Goal: Navigation & Orientation: Find specific page/section

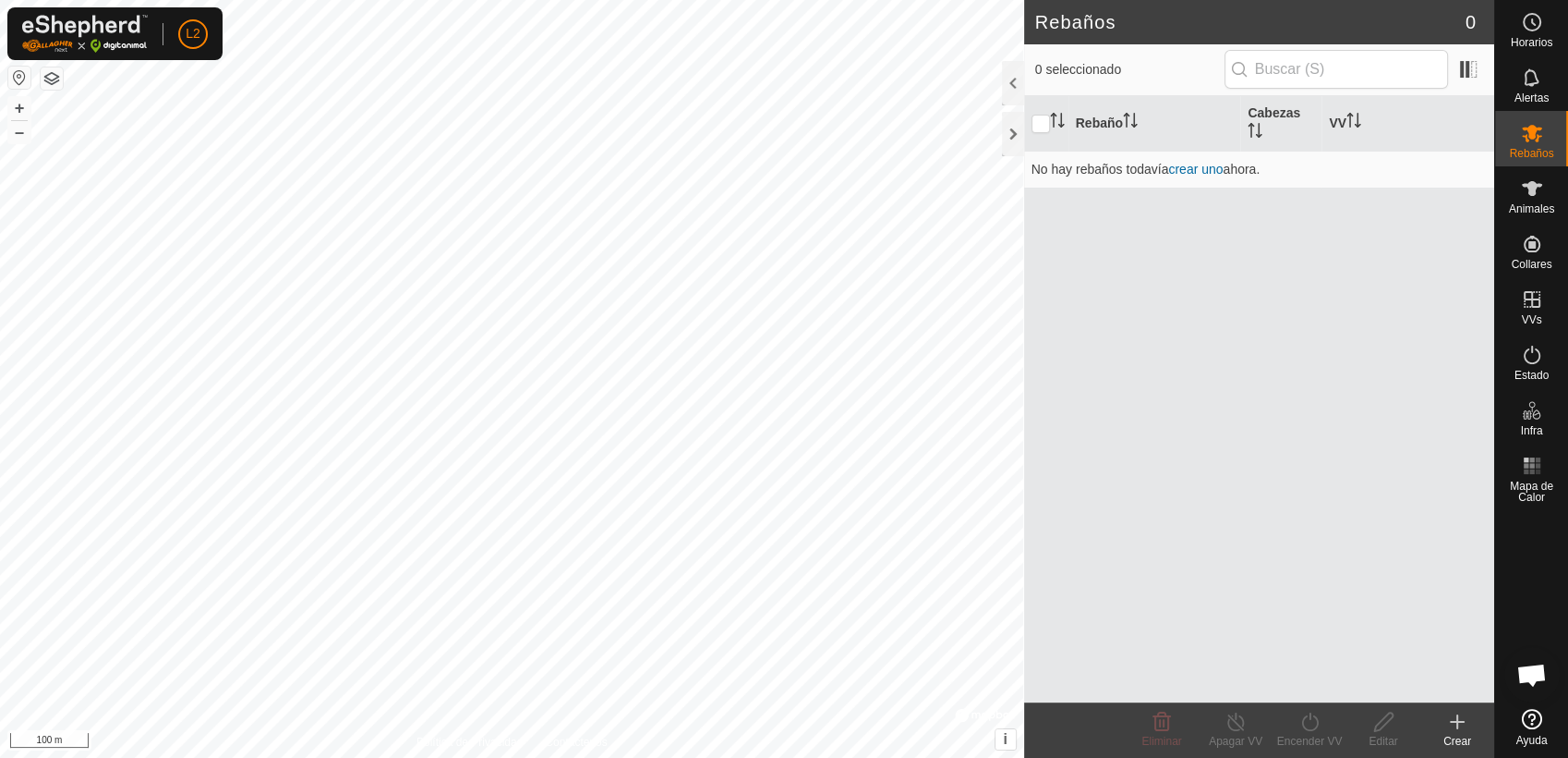
click at [16, 82] on button "button" at bounding box center [19, 77] width 23 height 23
click at [54, 77] on button "button" at bounding box center [51, 78] width 23 height 23
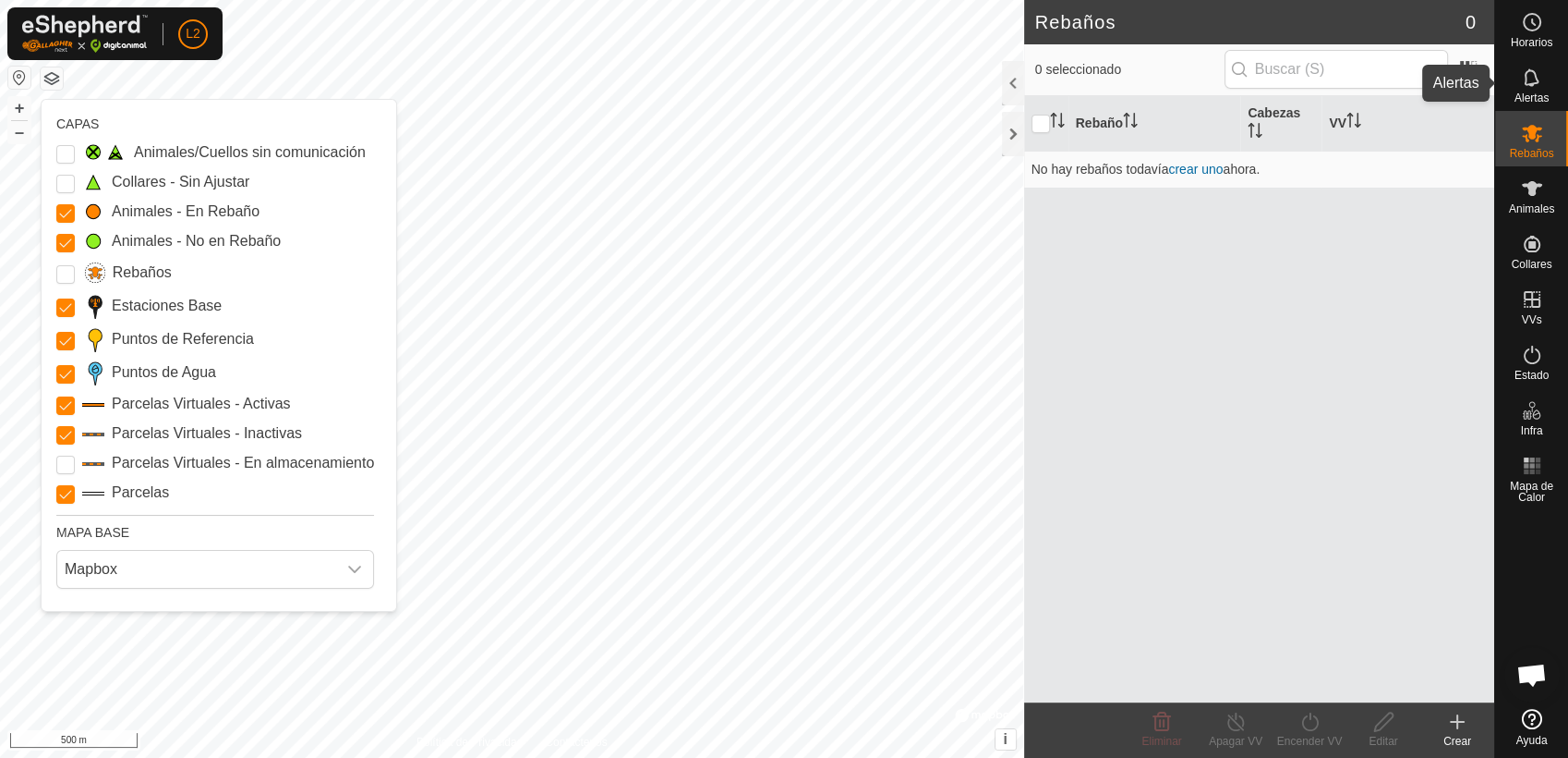
click at [1410, 79] on icon at bounding box center [1532, 77] width 23 height 23
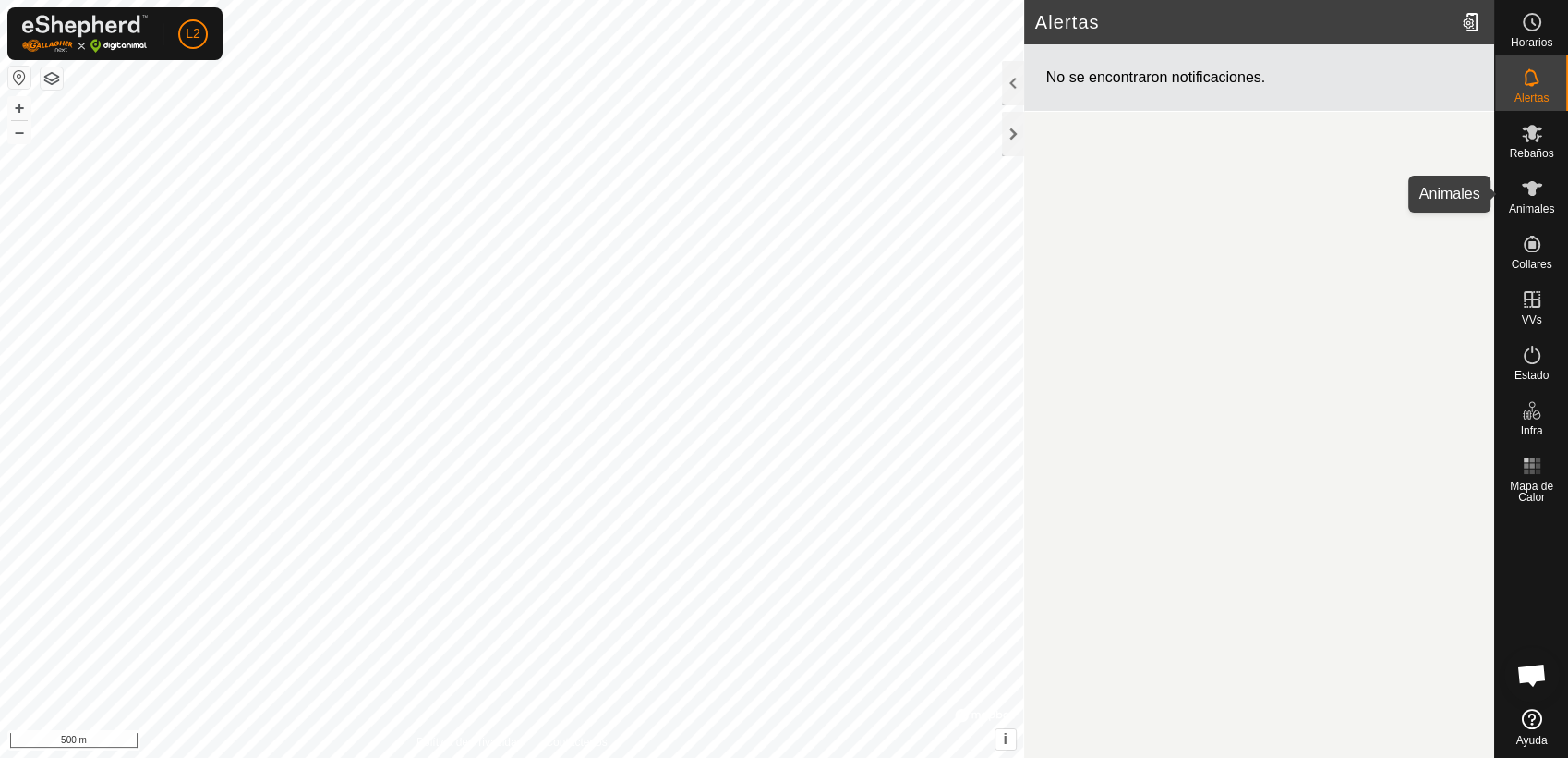
click at [1410, 185] on icon at bounding box center [1532, 188] width 21 height 15
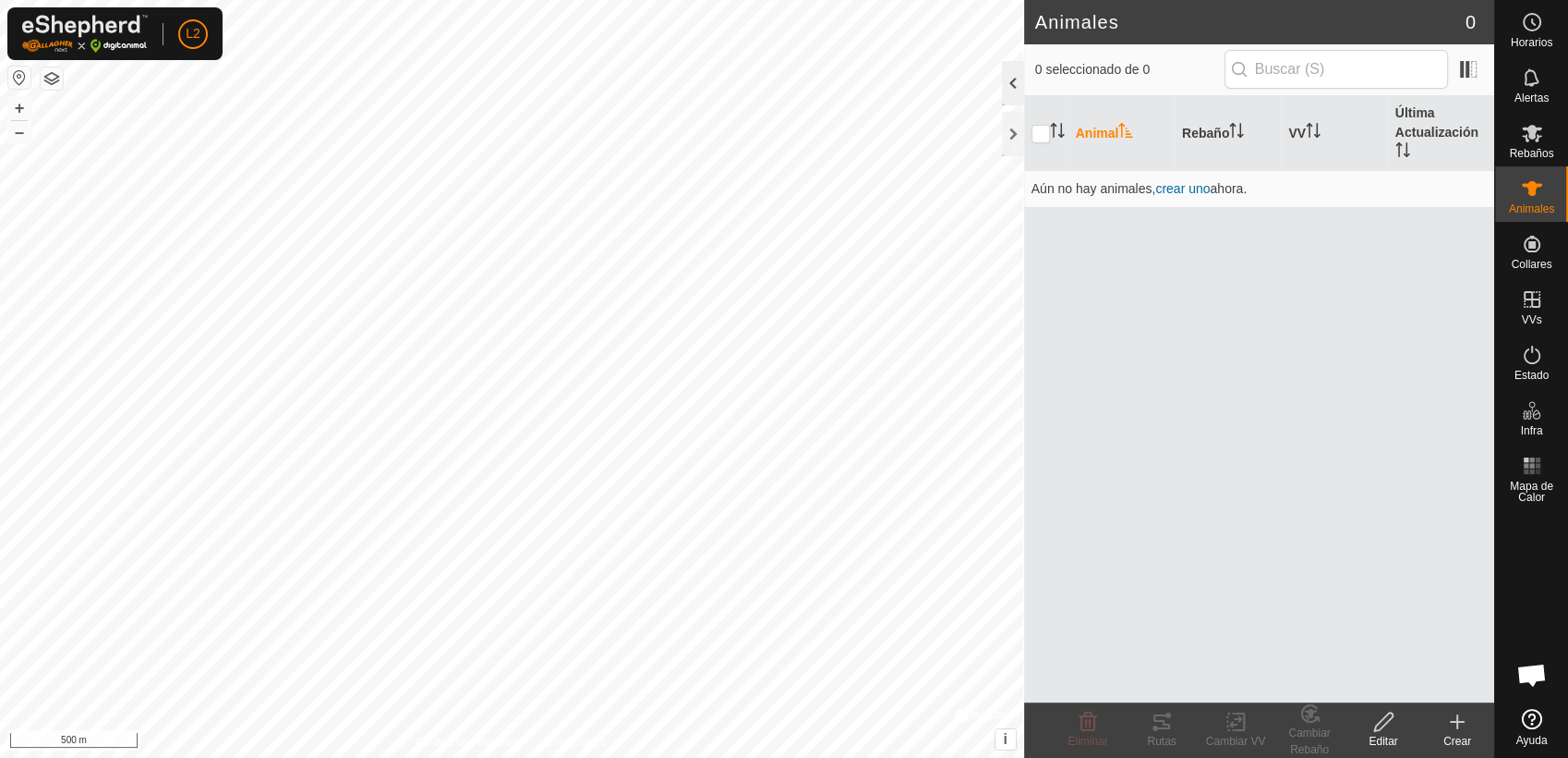
click at [1016, 79] on div at bounding box center [1012, 82] width 23 height 44
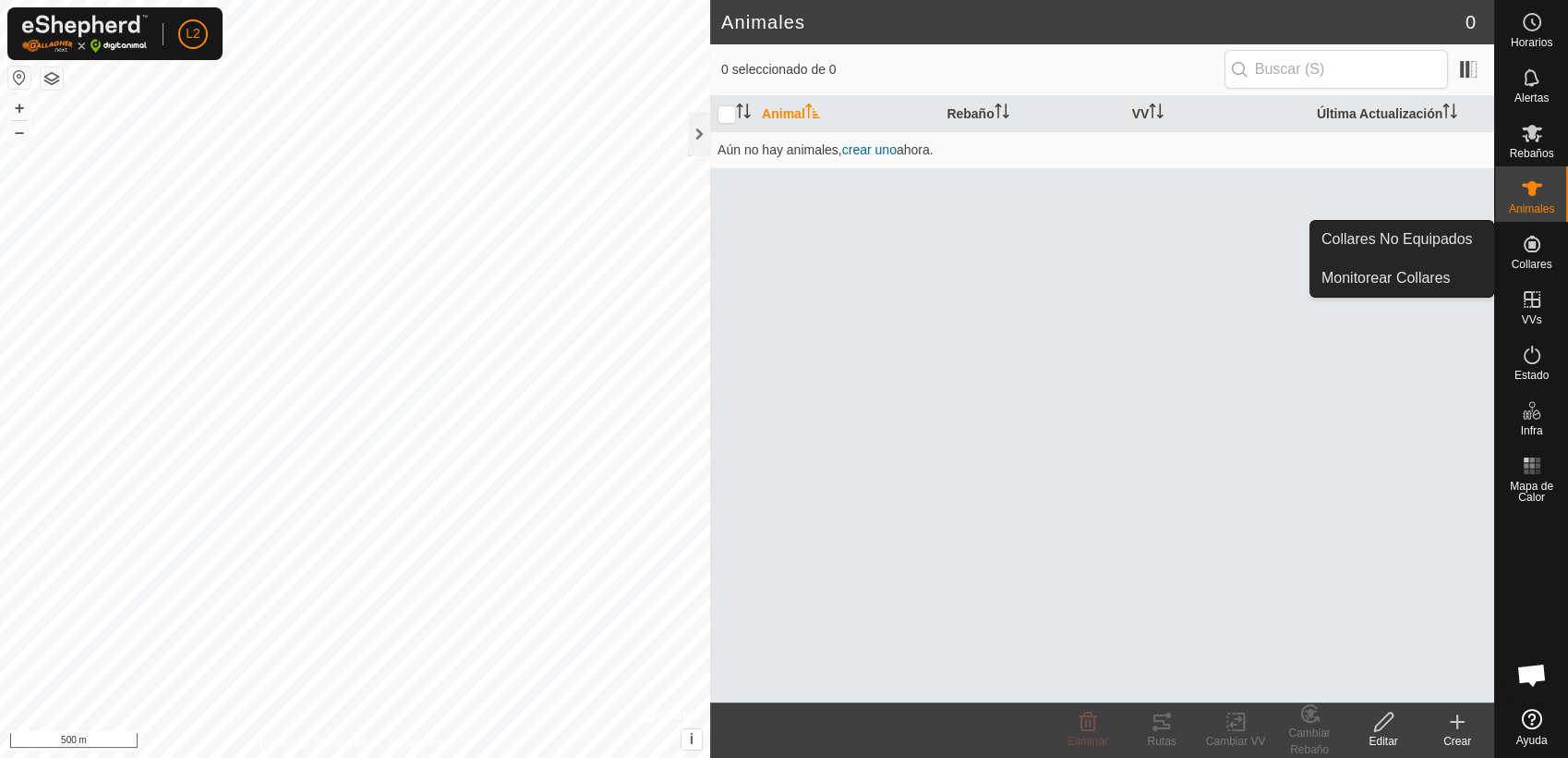
click at [1410, 245] on es-neckbands-svg-icon at bounding box center [1532, 244] width 33 height 29
click at [1410, 247] on icon at bounding box center [1532, 243] width 23 height 23
click at [1410, 242] on icon at bounding box center [1531, 243] width 17 height 17
click at [1410, 261] on span "Collares" at bounding box center [1530, 264] width 40 height 11
click at [1401, 290] on link "Monitorear Collares" at bounding box center [1401, 278] width 183 height 37
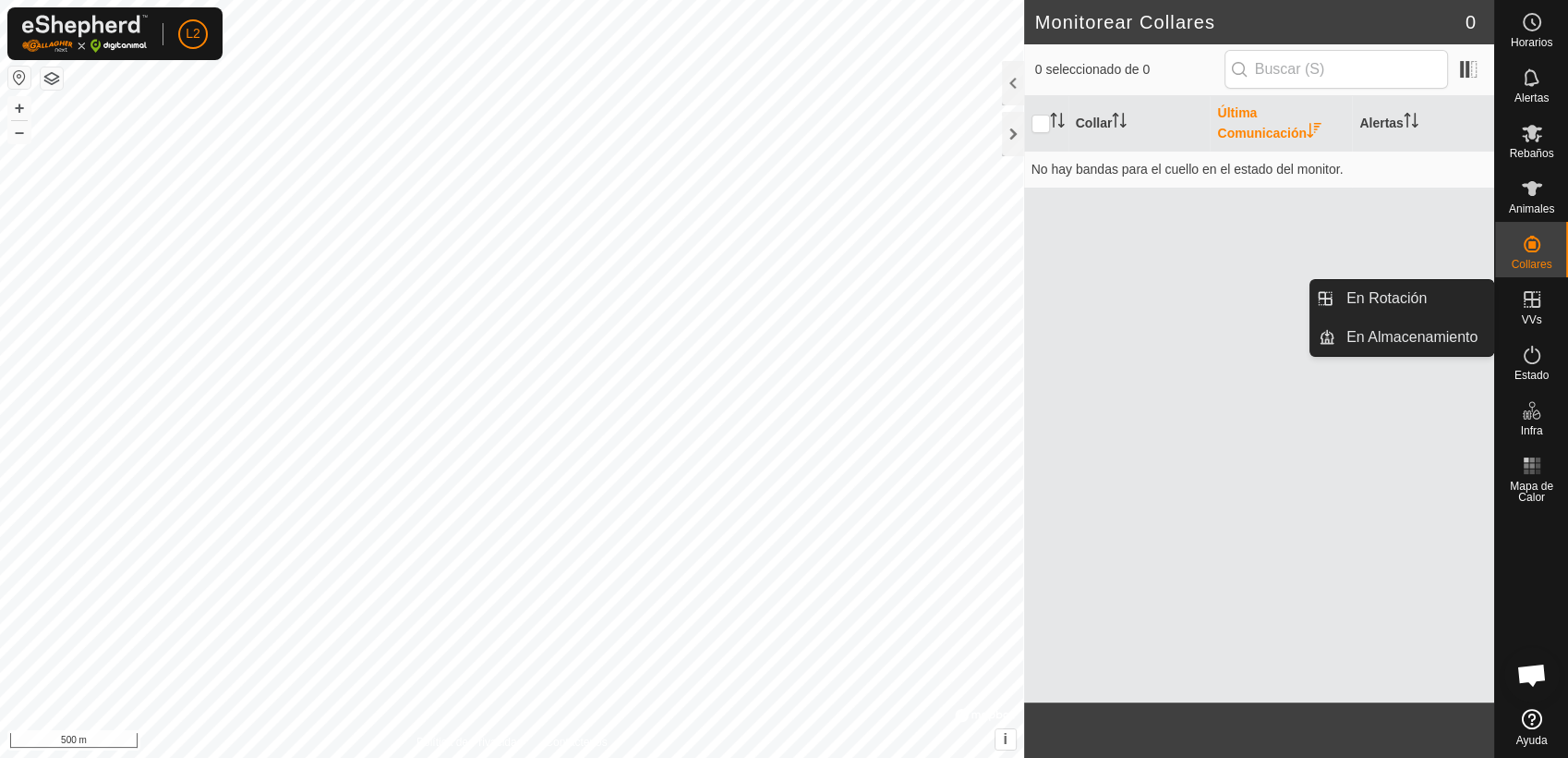
click at [1410, 307] on icon at bounding box center [1532, 299] width 23 height 23
click at [1410, 298] on icon at bounding box center [1531, 299] width 17 height 17
click at [1377, 336] on link "En Almacenamiento" at bounding box center [1413, 337] width 158 height 37
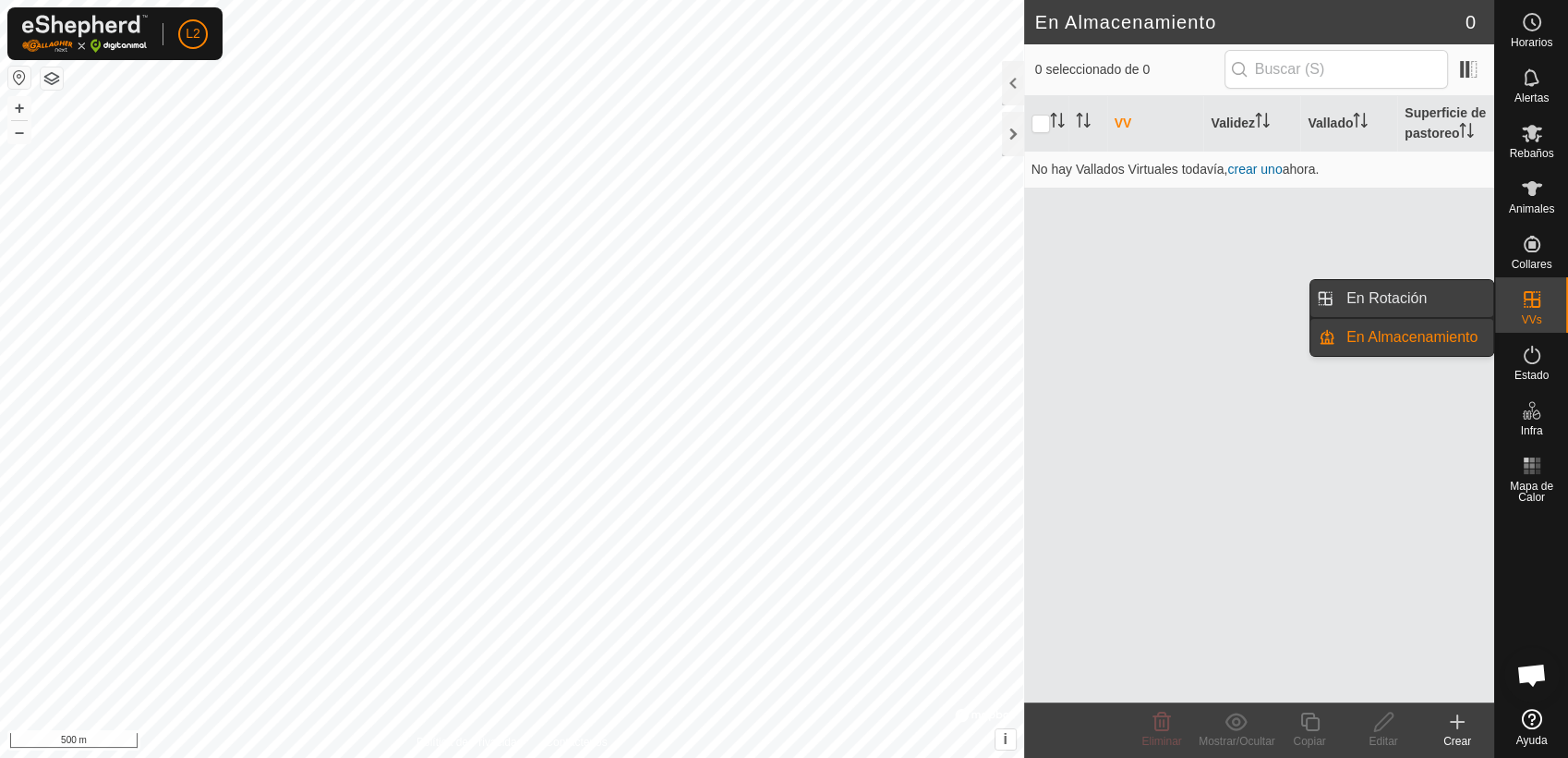
click at [1378, 296] on link "En Rotación" at bounding box center [1413, 298] width 158 height 37
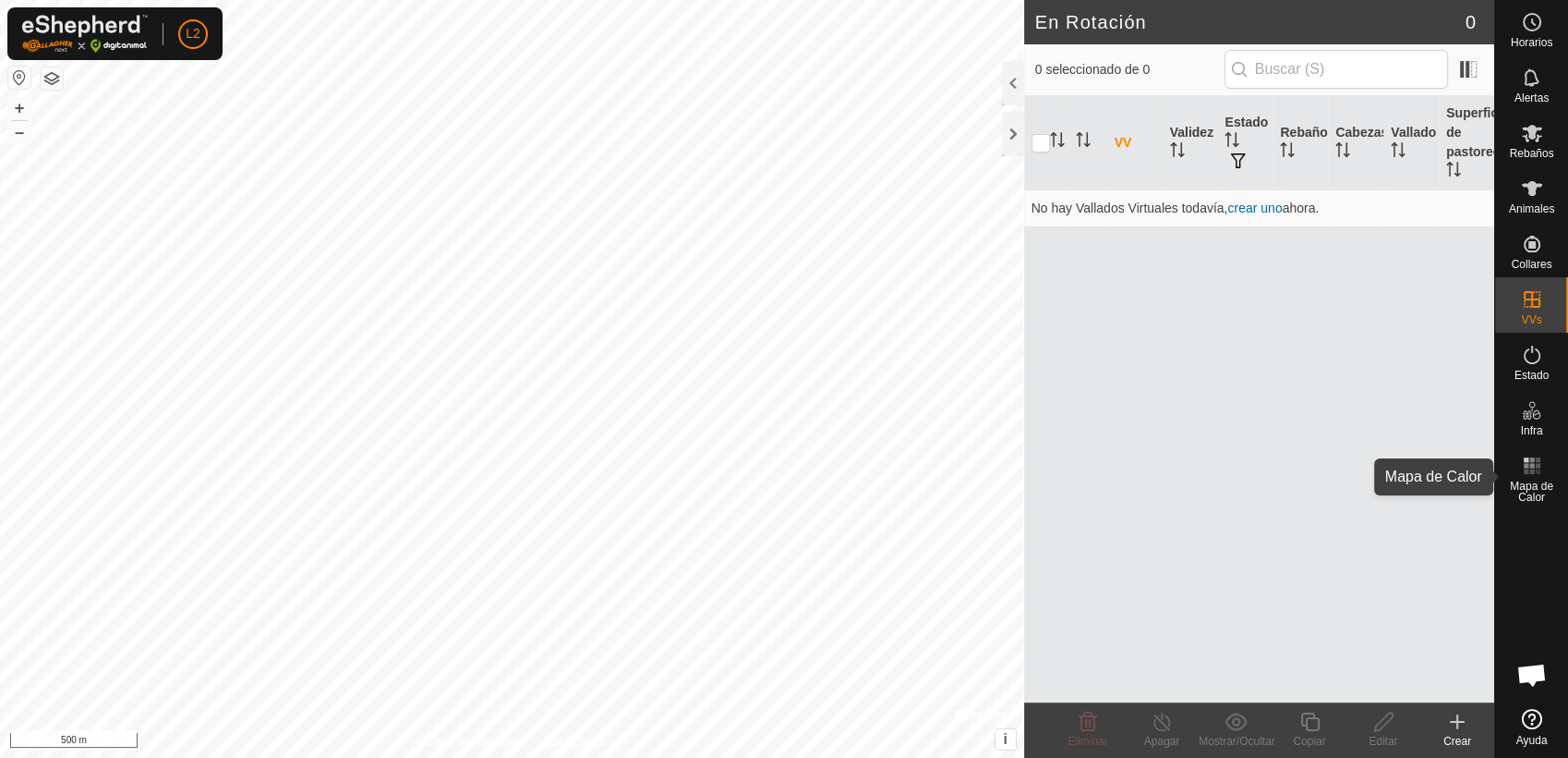
click at [1410, 471] on rect at bounding box center [1537, 472] width 5 height 5
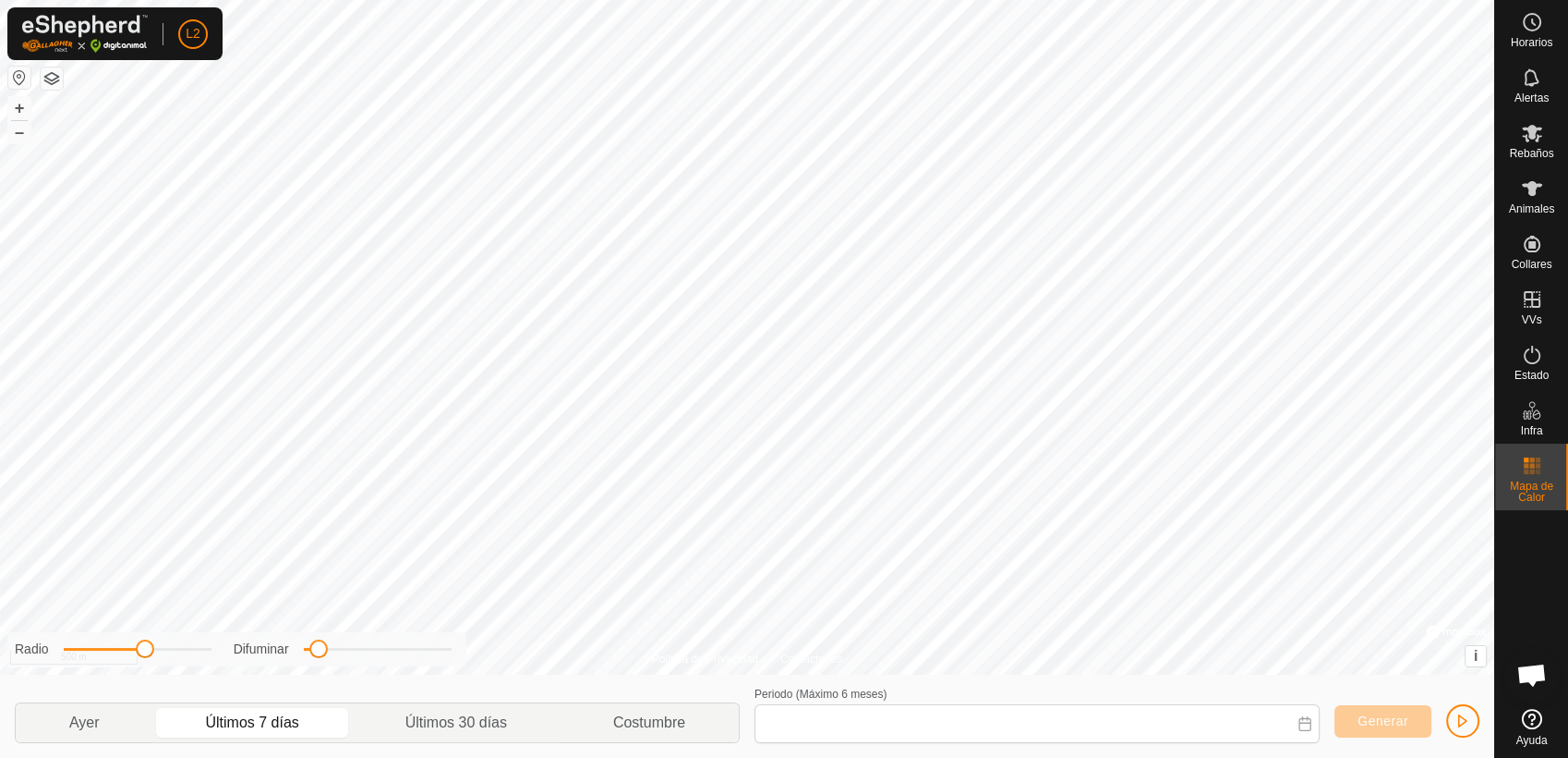
type input "[DATE] - [DATE]"
click at [1410, 681] on icon at bounding box center [1532, 719] width 21 height 21
